Goal: Information Seeking & Learning: Learn about a topic

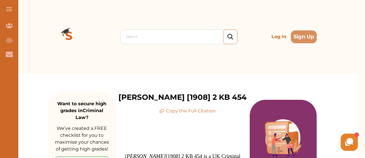
scroll to position [390, 0]
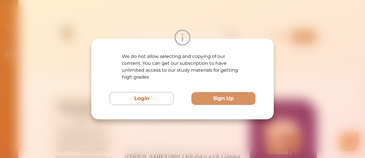
click at [105, 21] on div "We do not allow selecting and copying of our content. You can get our subscript…" at bounding box center [182, 79] width 365 height 158
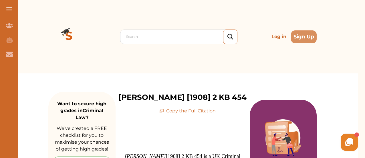
drag, startPoint x: 147, startPoint y: 76, endPoint x: 140, endPoint y: 76, distance: 6.3
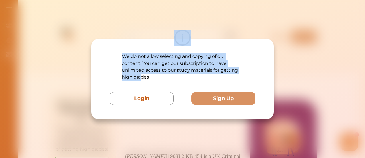
drag, startPoint x: 140, startPoint y: 76, endPoint x: 179, endPoint y: 24, distance: 64.4
click at [179, 24] on div "We do not allow selecting and copying of our content. You can get our subscript…" at bounding box center [182, 79] width 365 height 158
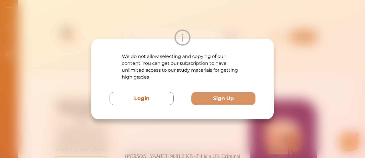
click at [179, 24] on div "We do not allow selecting and copying of our content. You can get our subscript…" at bounding box center [182, 79] width 365 height 158
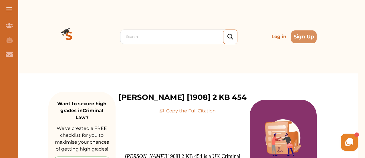
drag, startPoint x: 156, startPoint y: 78, endPoint x: 122, endPoint y: 31, distance: 57.7
drag, startPoint x: 122, startPoint y: 31, endPoint x: 139, endPoint y: 77, distance: 48.8
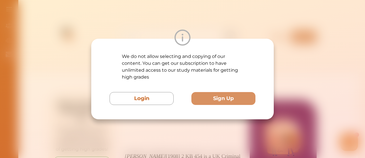
click at [184, 34] on img at bounding box center [183, 37] width 16 height 16
click at [161, 28] on div "We do not allow selecting and copying of our content. You can get our subscript…" at bounding box center [182, 79] width 365 height 158
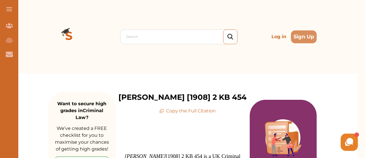
scroll to position [0, 0]
click at [162, 111] on icon at bounding box center [162, 110] width 3 height 3
click at [162, 112] on icon at bounding box center [161, 110] width 5 height 5
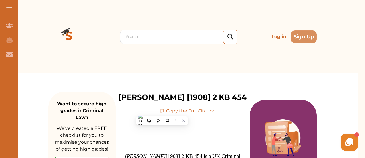
click at [129, 96] on div "[PERSON_NAME] [1908] 2 KB 454 Copy the Full Citation" at bounding box center [183, 103] width 134 height 23
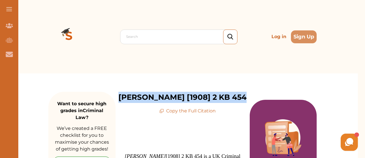
drag, startPoint x: 129, startPoint y: 96, endPoint x: 246, endPoint y: 98, distance: 117.4
click at [246, 98] on div "[PERSON_NAME] [1908] 2 KB 454 Copy the Full Citation" at bounding box center [183, 103] width 134 height 23
drag, startPoint x: 185, startPoint y: 97, endPoint x: 150, endPoint y: 80, distance: 38.8
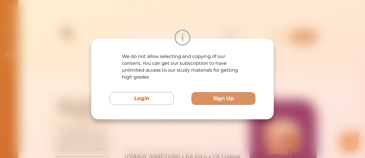
click at [118, 19] on div "We do not allow selecting and copying of our content. You can get our subscript…" at bounding box center [182, 79] width 365 height 158
